Goal: Task Accomplishment & Management: Complete application form

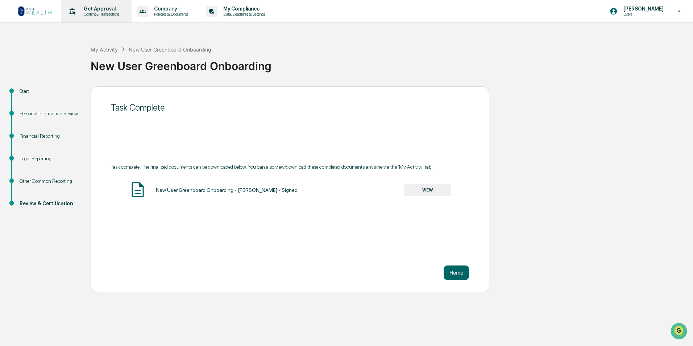
click at [89, 10] on p "Get Approval" at bounding box center [100, 9] width 45 height 6
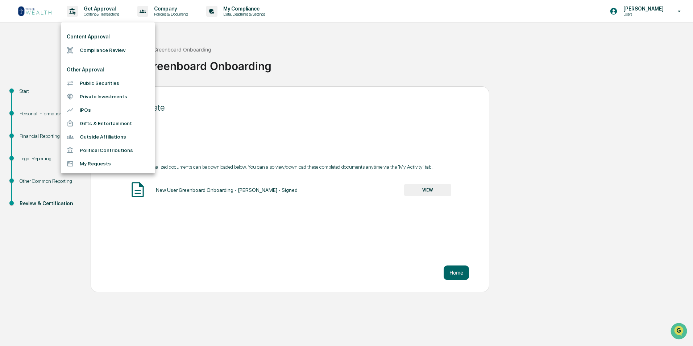
click at [107, 50] on li "Compliance Review" at bounding box center [108, 49] width 94 height 13
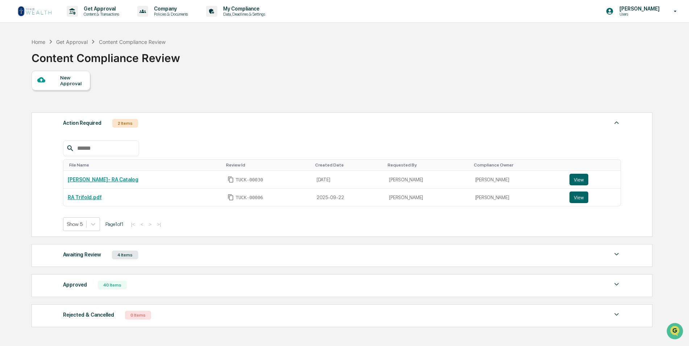
click at [46, 78] on div at bounding box center [48, 80] width 23 height 9
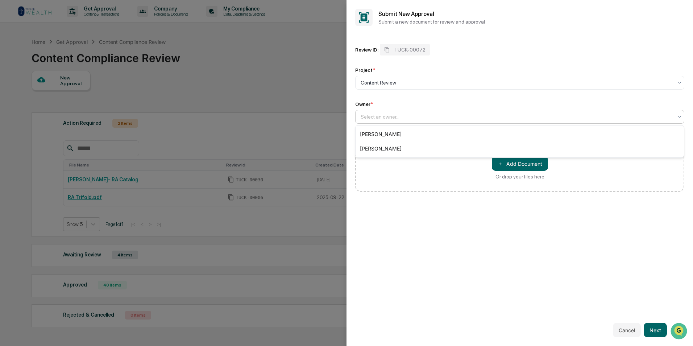
click at [418, 115] on div at bounding box center [516, 116] width 312 height 7
click at [409, 145] on div "[PERSON_NAME]" at bounding box center [519, 148] width 328 height 14
click at [531, 165] on button "＋ Add Document" at bounding box center [520, 163] width 56 height 14
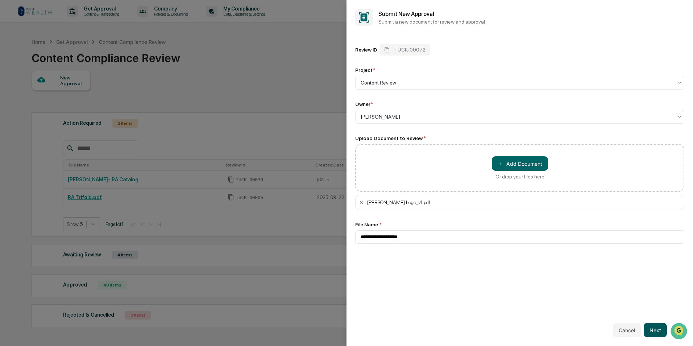
click at [653, 330] on button "Next" at bounding box center [654, 329] width 23 height 14
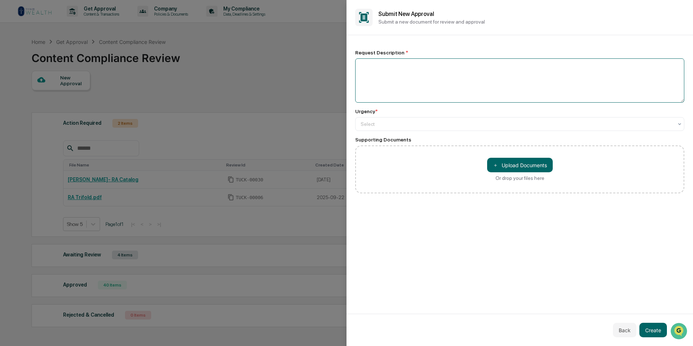
click at [418, 75] on textarea at bounding box center [519, 80] width 329 height 44
type textarea "**********"
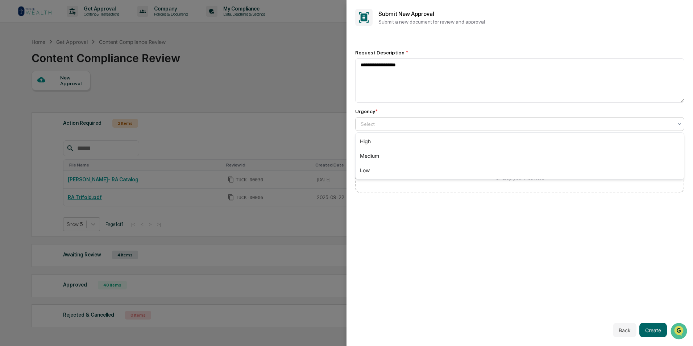
click at [407, 126] on div at bounding box center [516, 123] width 312 height 7
click at [398, 171] on div "Low" at bounding box center [519, 170] width 328 height 14
click at [656, 324] on button "Create" at bounding box center [653, 329] width 28 height 14
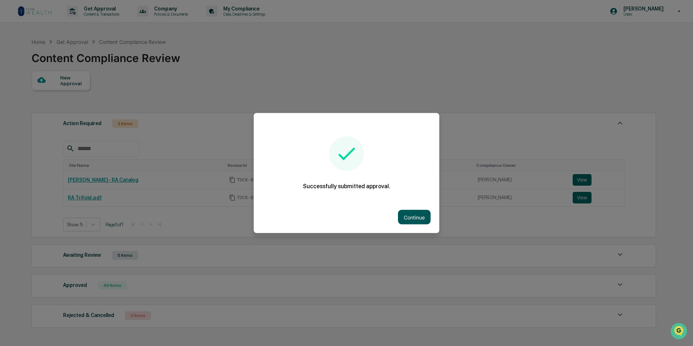
click at [404, 213] on button "Continue" at bounding box center [414, 217] width 33 height 14
